Goal: Check status

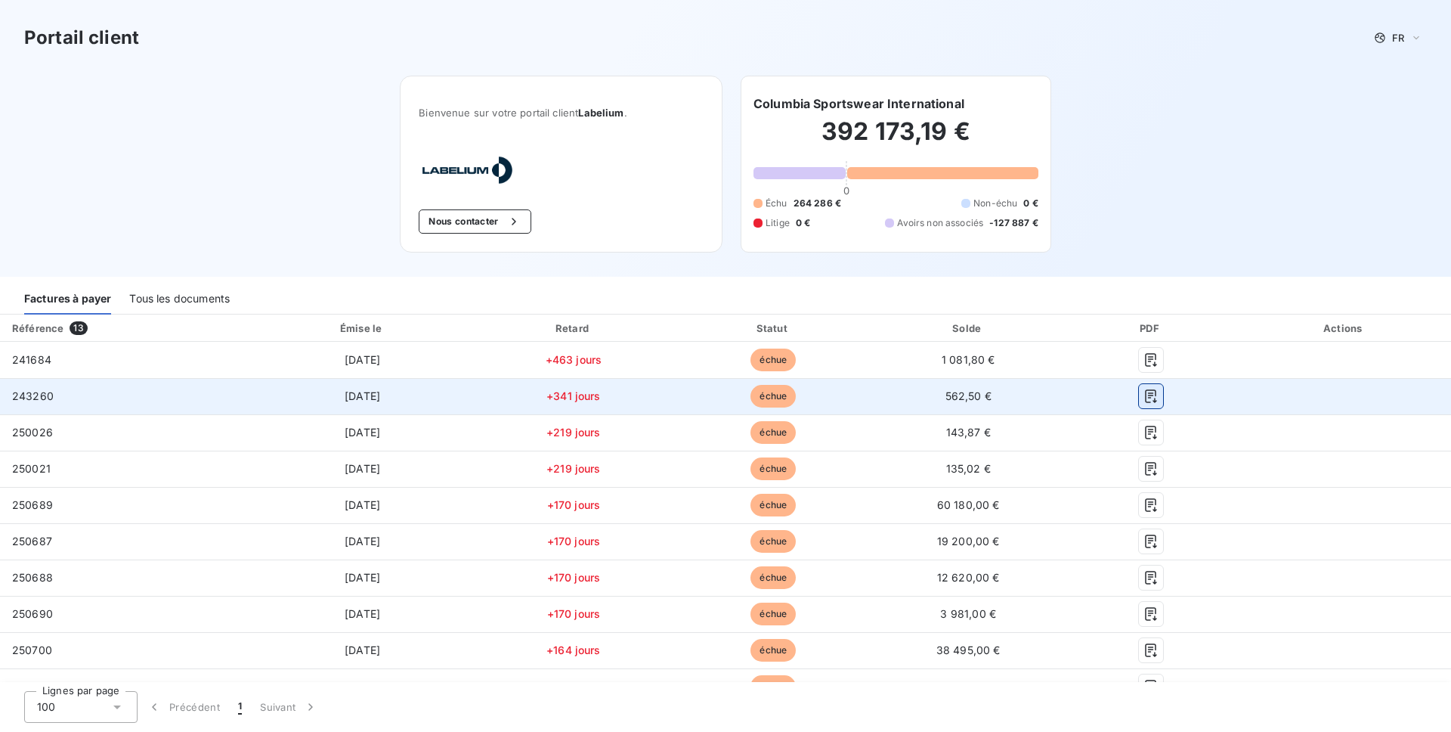
click at [1145, 391] on icon "button" at bounding box center [1150, 397] width 11 height 14
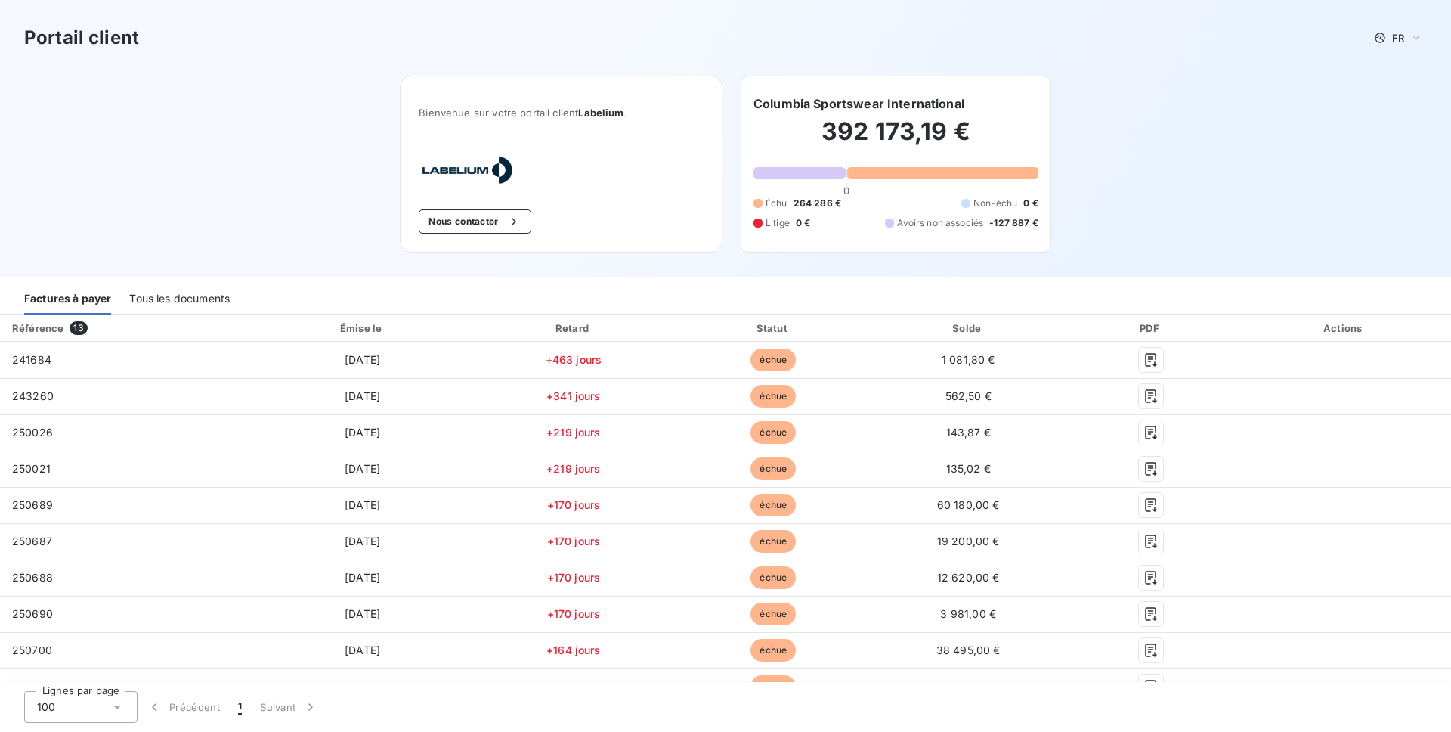
click at [1294, 168] on div "Portail client FR Bienvenue sur votre portail client Labelium . Nous contacter …" at bounding box center [725, 138] width 1451 height 277
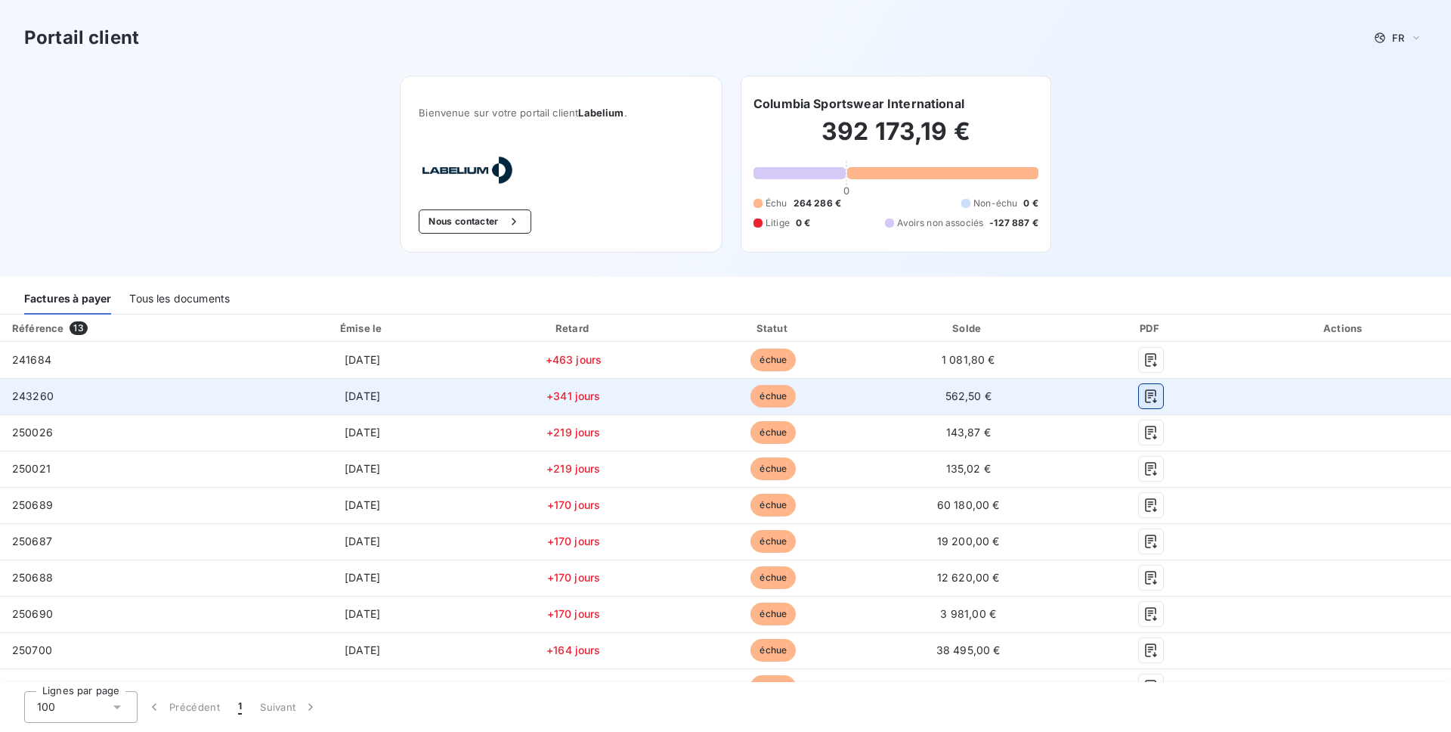
click at [1144, 395] on icon "button" at bounding box center [1151, 395] width 15 height 15
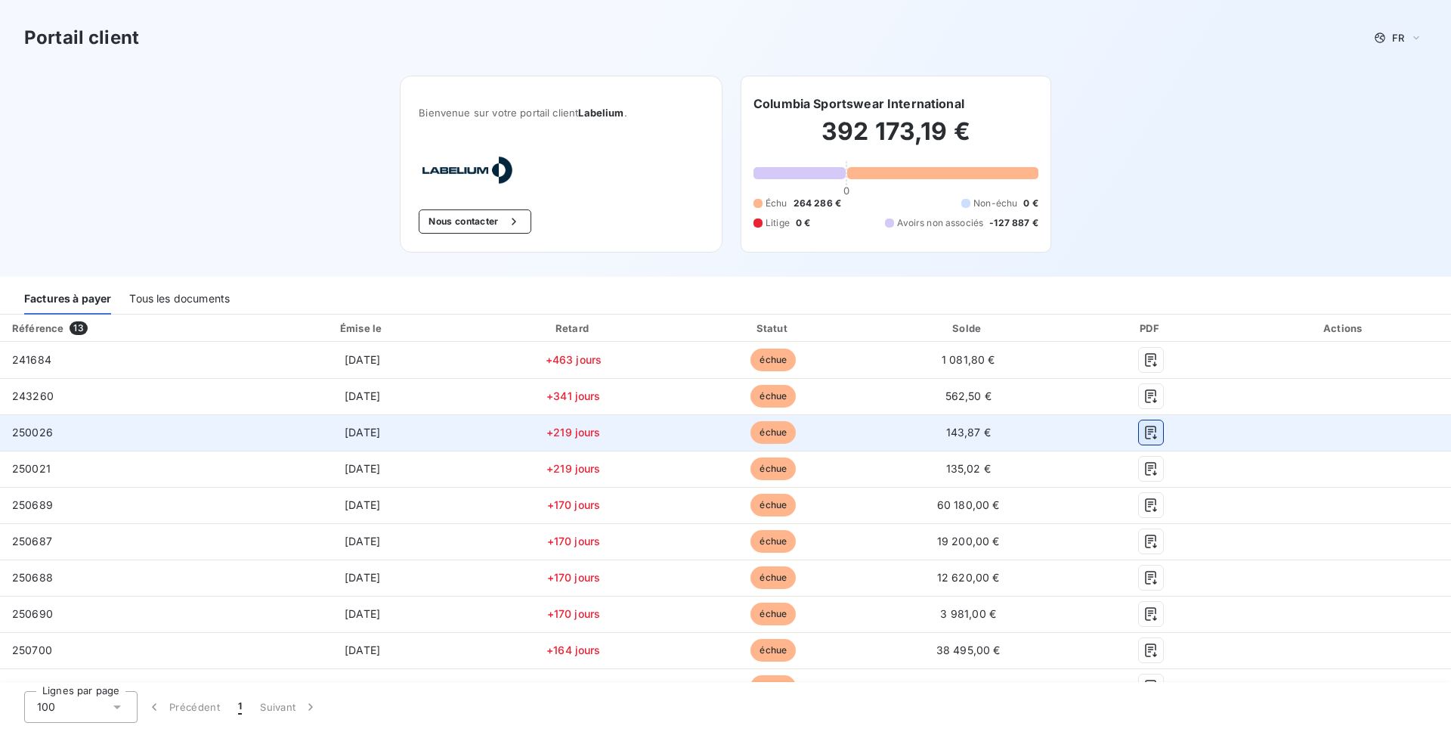
click at [1145, 426] on icon "button" at bounding box center [1150, 433] width 11 height 14
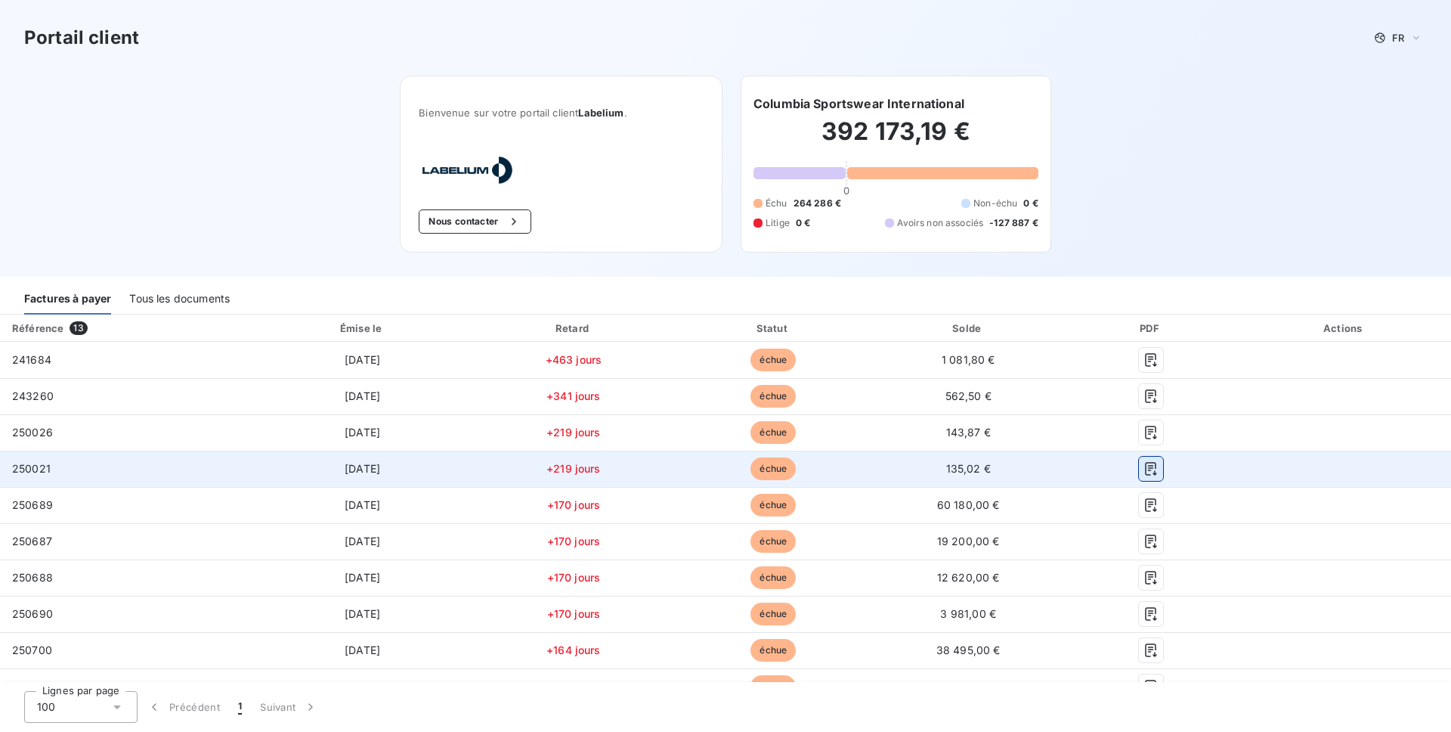
click at [1144, 467] on icon "button" at bounding box center [1151, 468] width 15 height 15
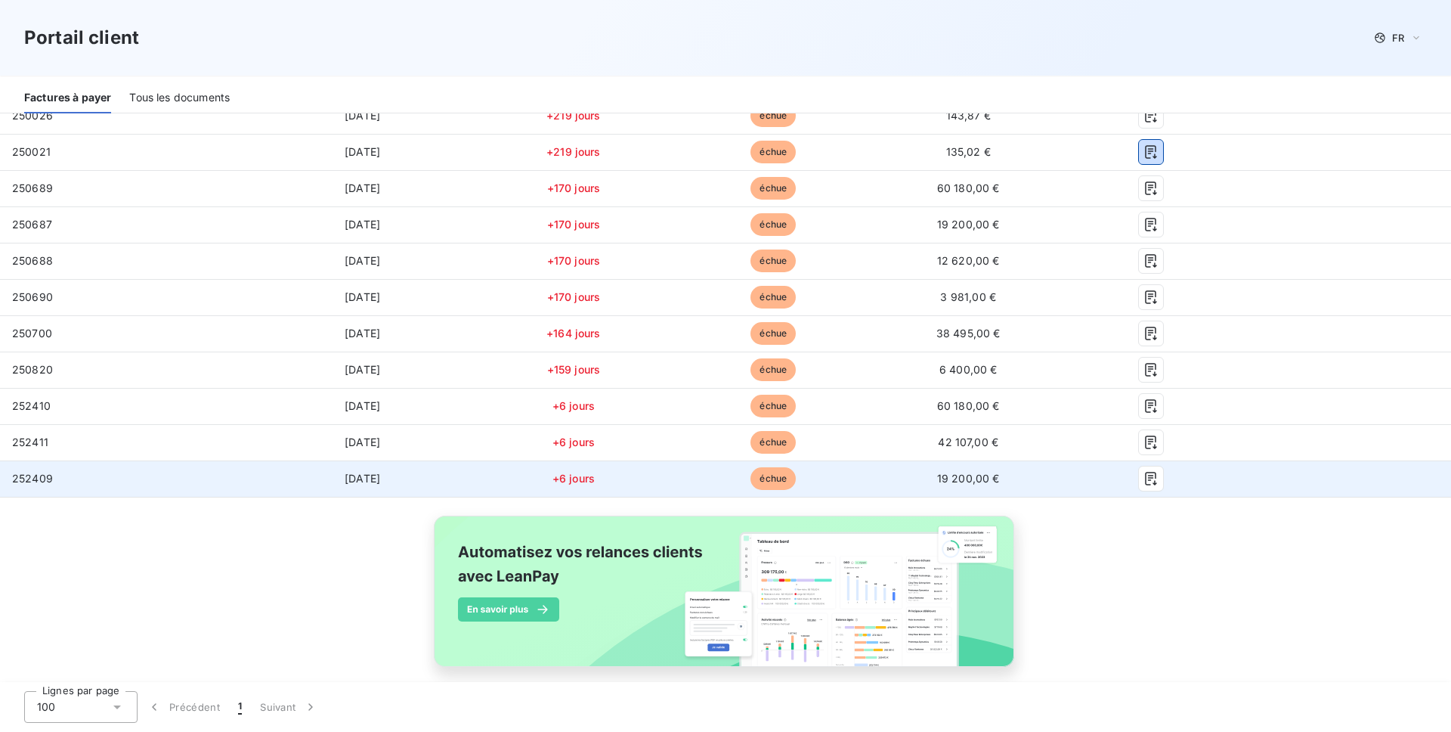
scroll to position [335, 0]
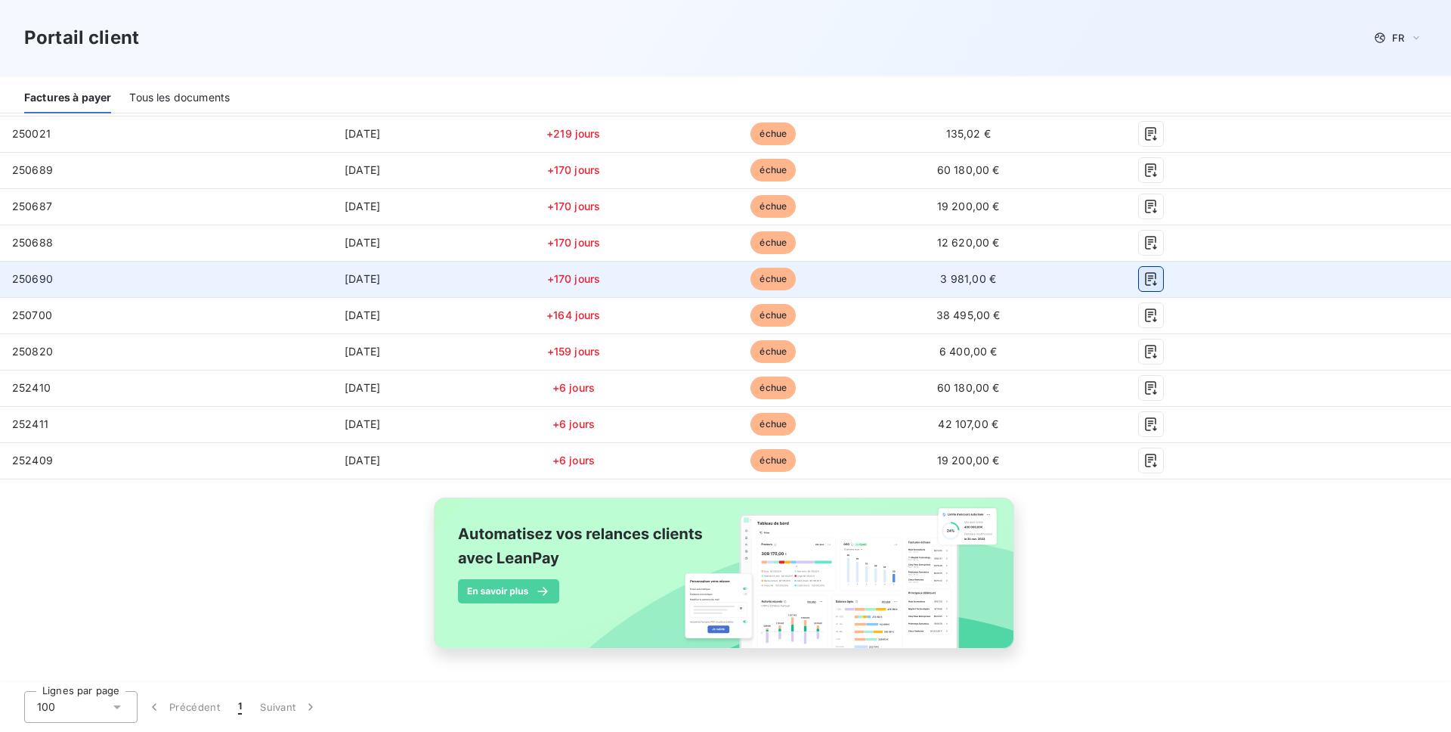
click at [1145, 280] on icon "button" at bounding box center [1151, 278] width 15 height 15
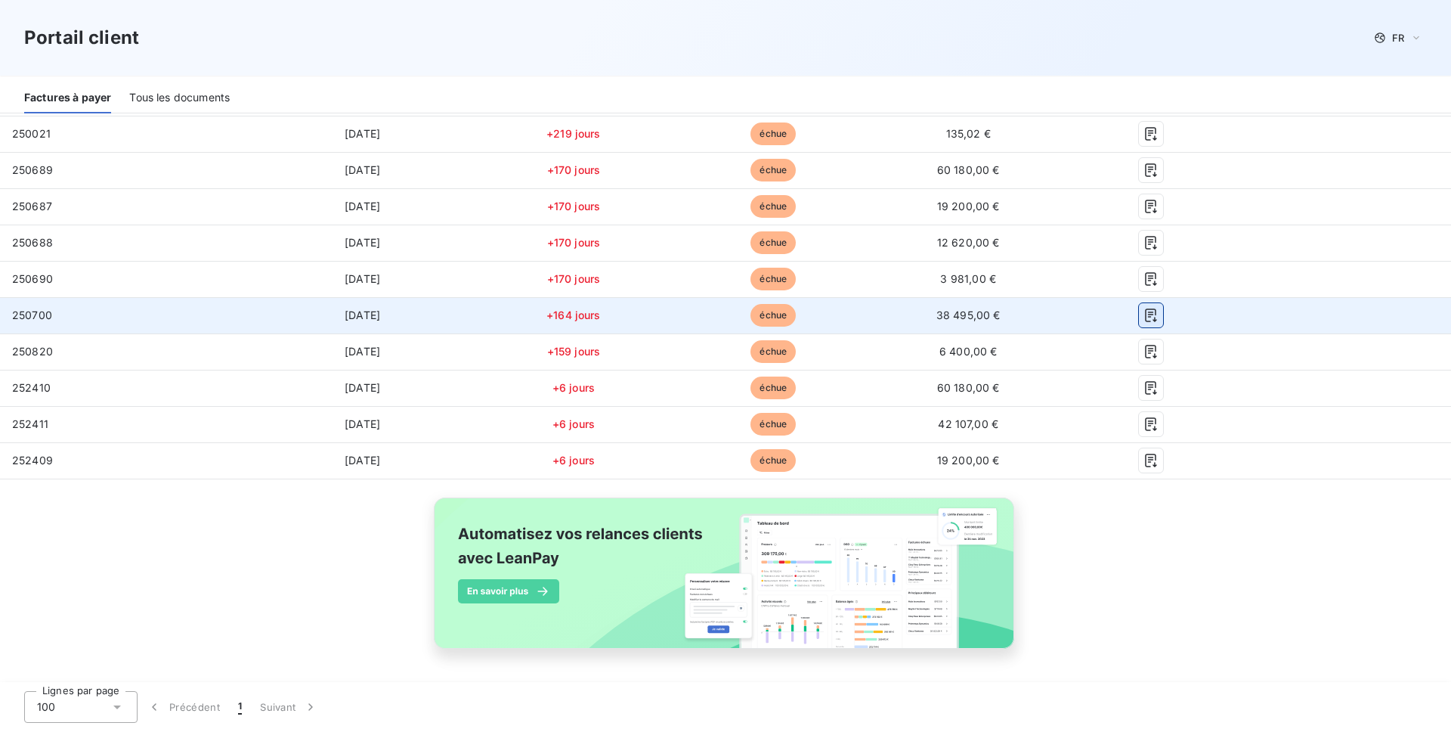
click at [1144, 308] on icon "button" at bounding box center [1151, 315] width 15 height 15
